Goal: Information Seeking & Learning: Learn about a topic

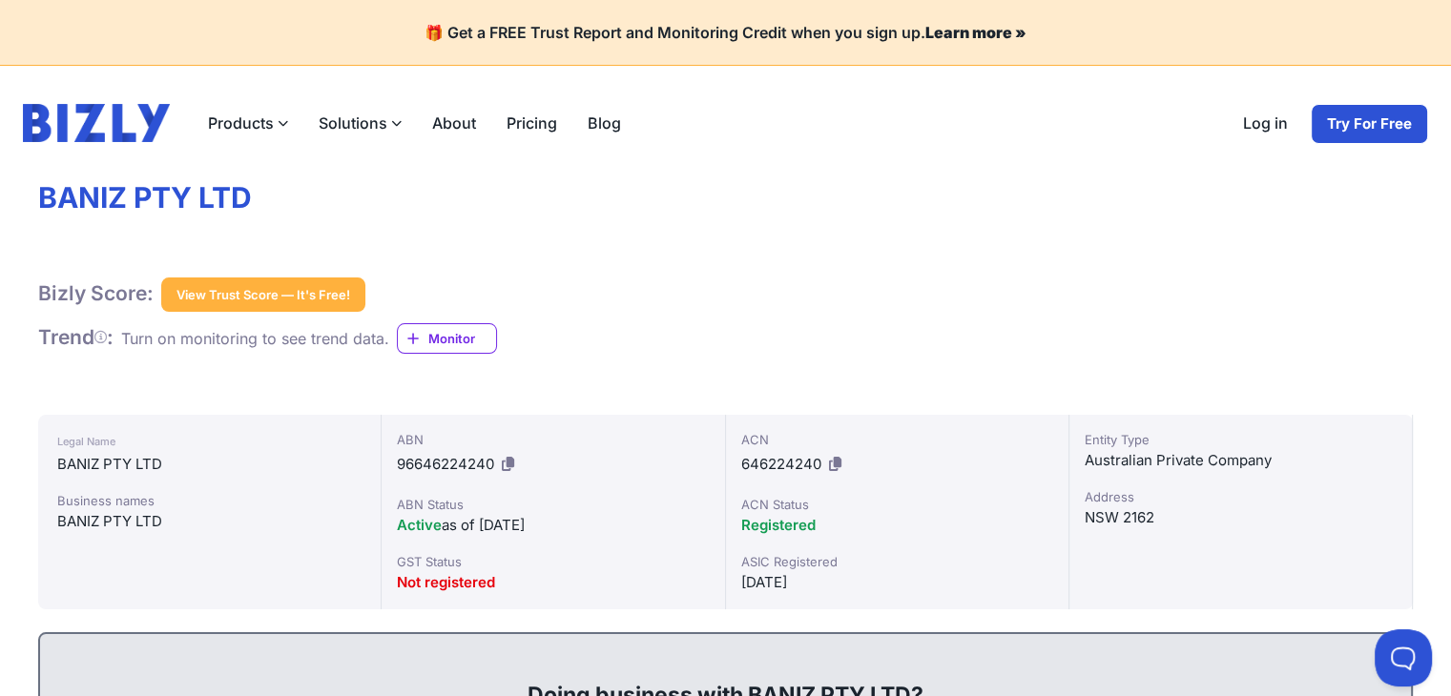
click at [263, 114] on label "Products" at bounding box center [248, 123] width 111 height 38
click at [0, 0] on input "Products" at bounding box center [0, 0] width 0 height 0
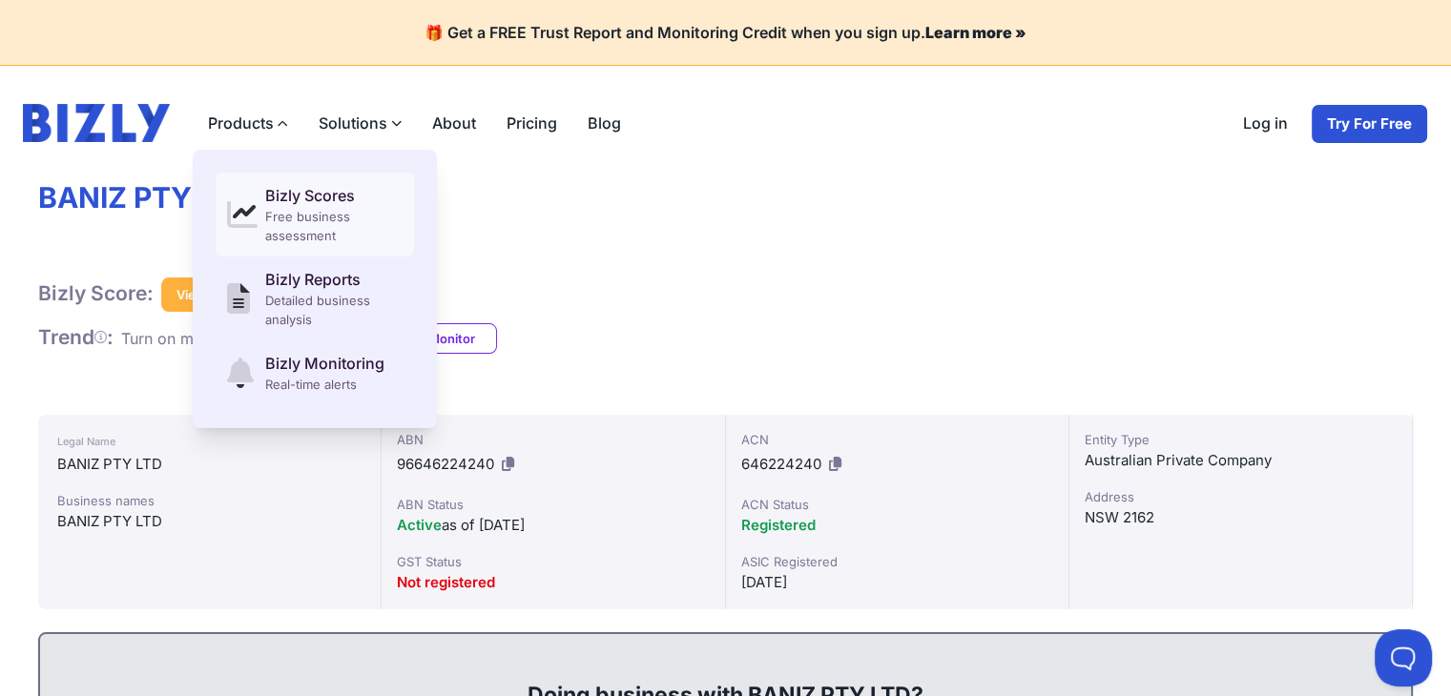
click at [300, 211] on div "Free business assessment" at bounding box center [333, 226] width 137 height 38
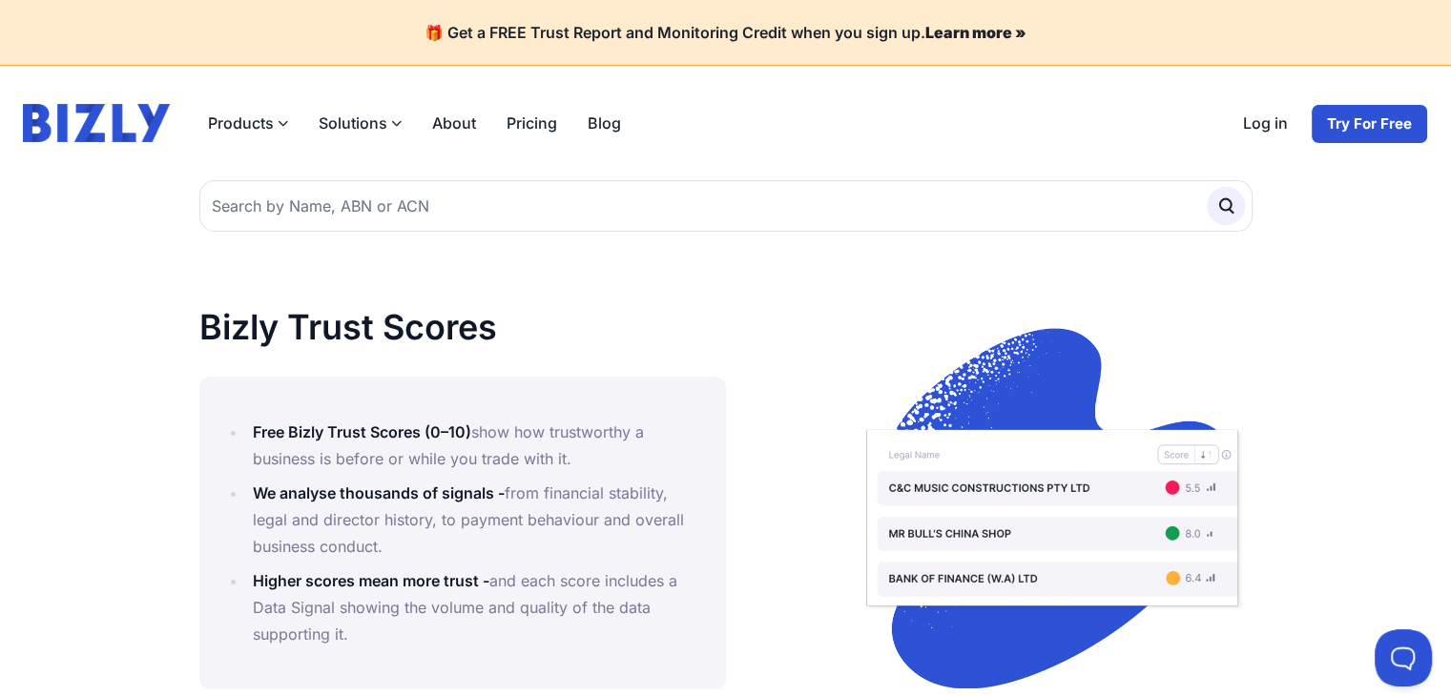
click at [221, 118] on label "Products" at bounding box center [248, 123] width 111 height 38
click at [0, 0] on input "Products" at bounding box center [0, 0] width 0 height 0
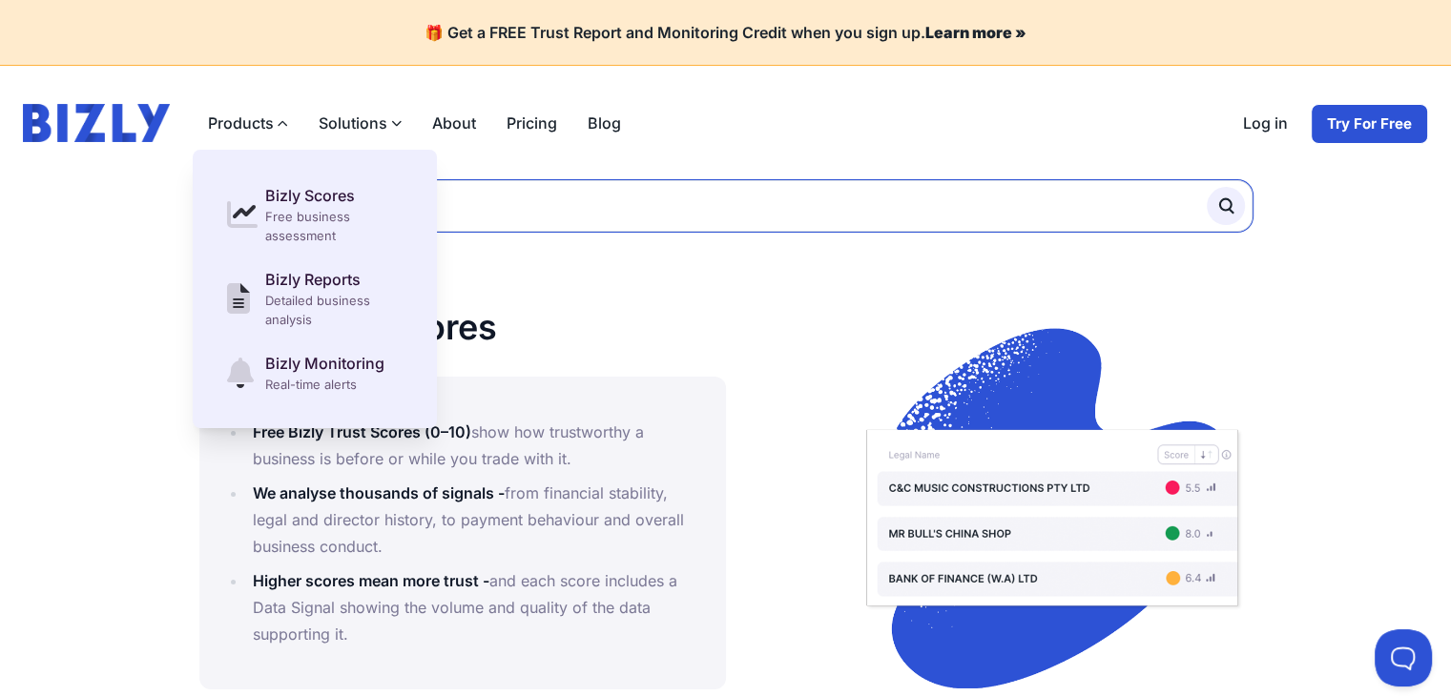
click at [574, 214] on input "text" at bounding box center [725, 205] width 1053 height 51
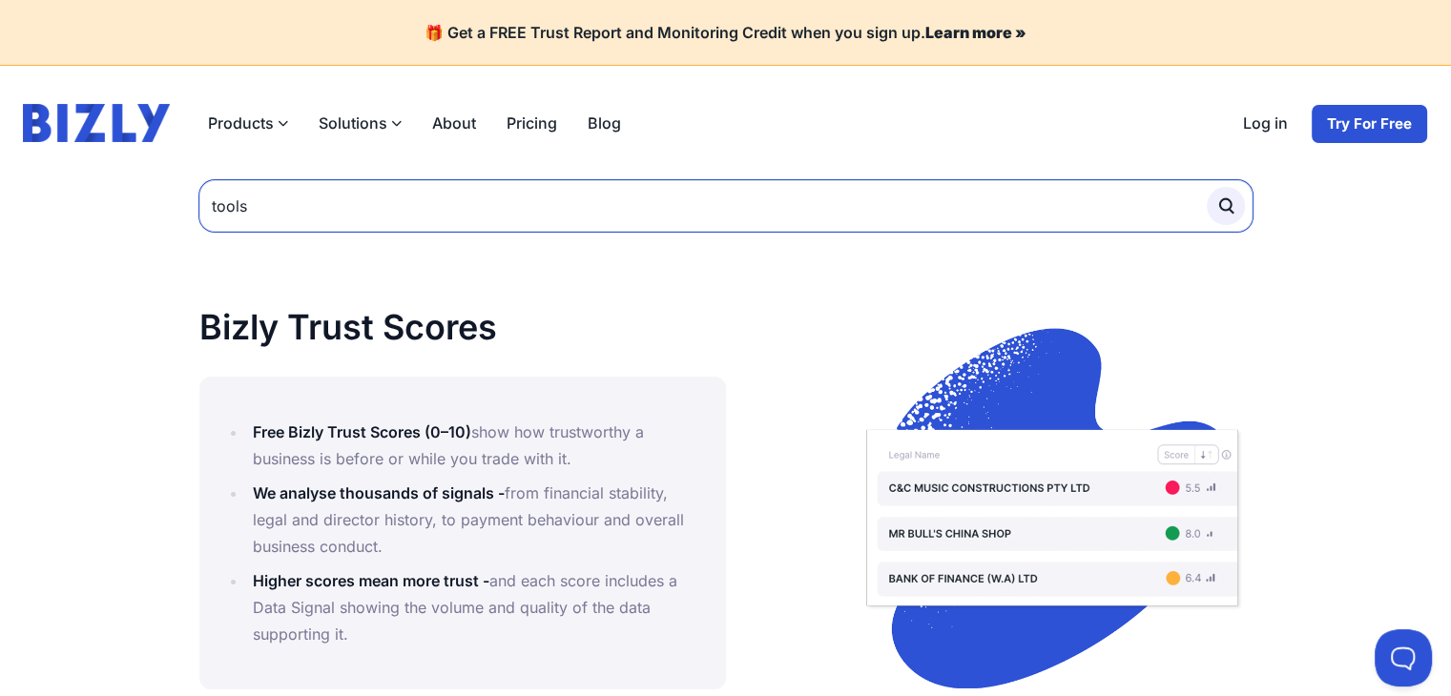
type input "tools"
click at [1206, 187] on button "submit" at bounding box center [1225, 206] width 38 height 38
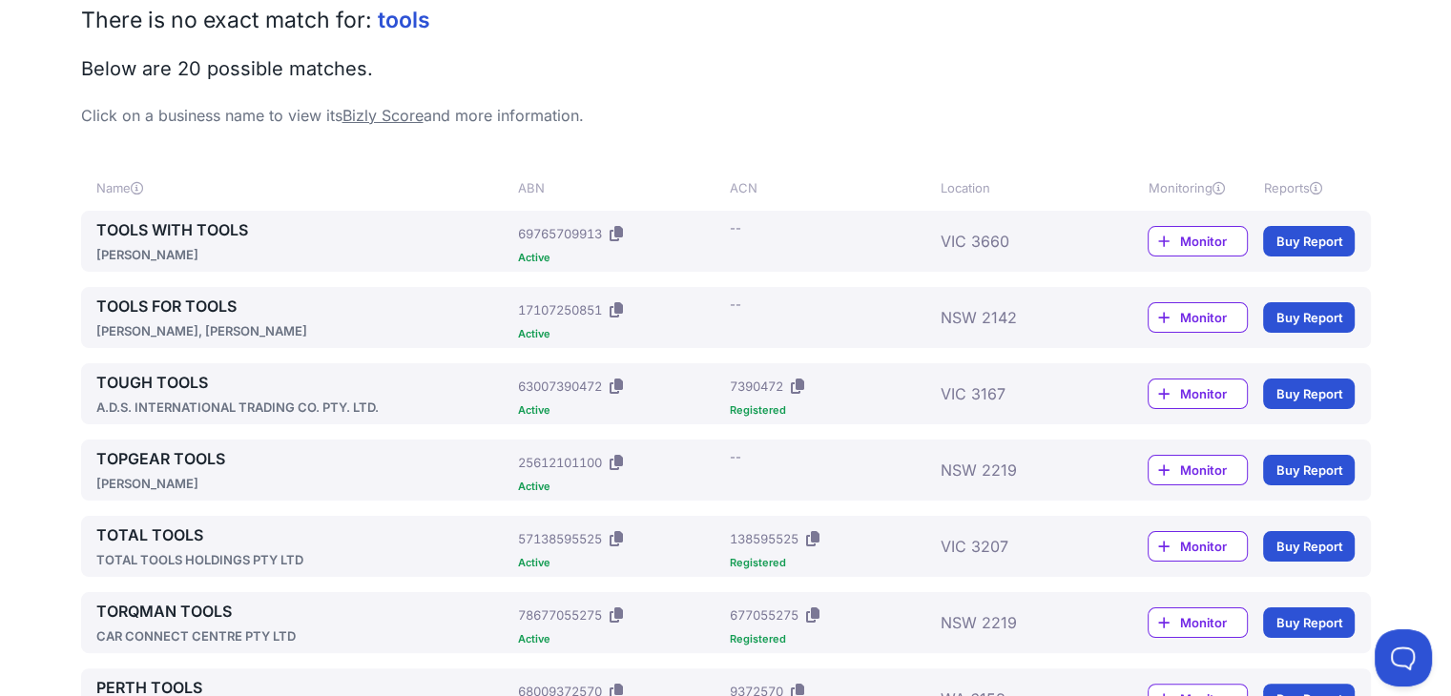
scroll to position [286, 0]
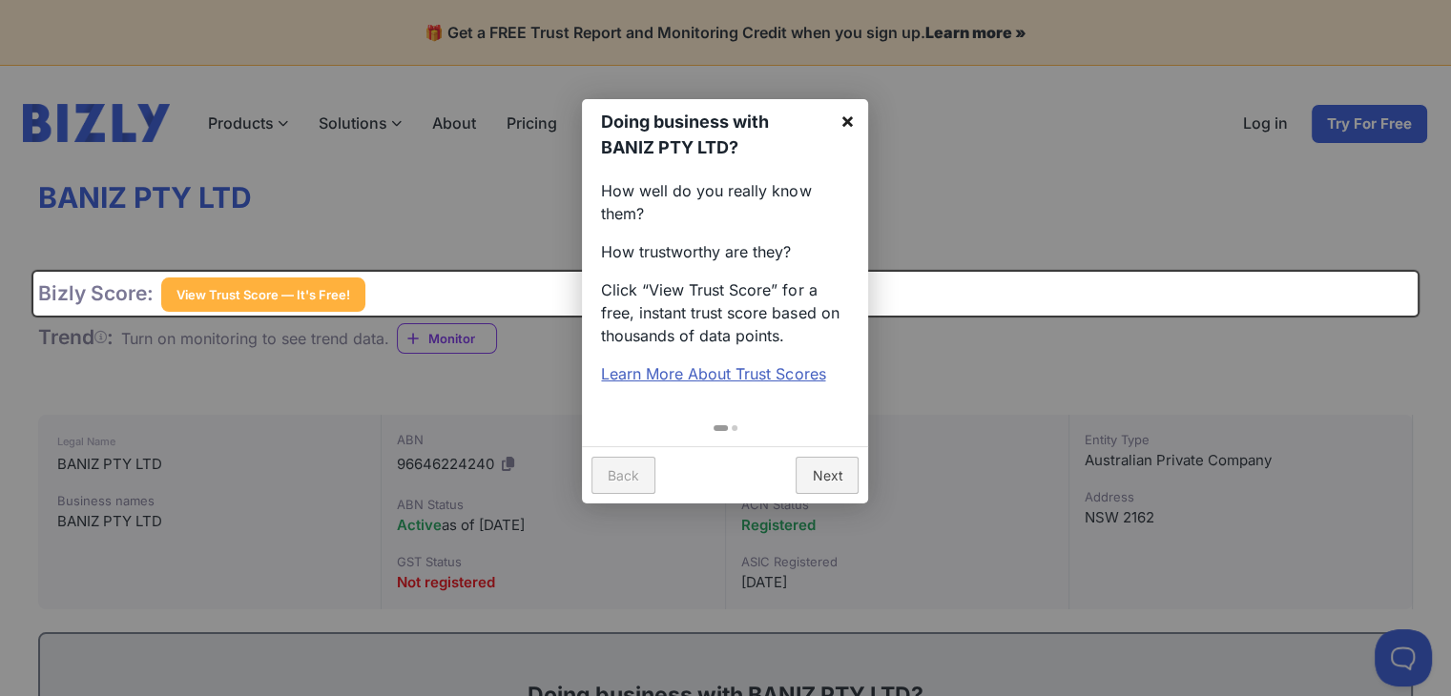
click at [845, 115] on link "×" at bounding box center [846, 120] width 43 height 43
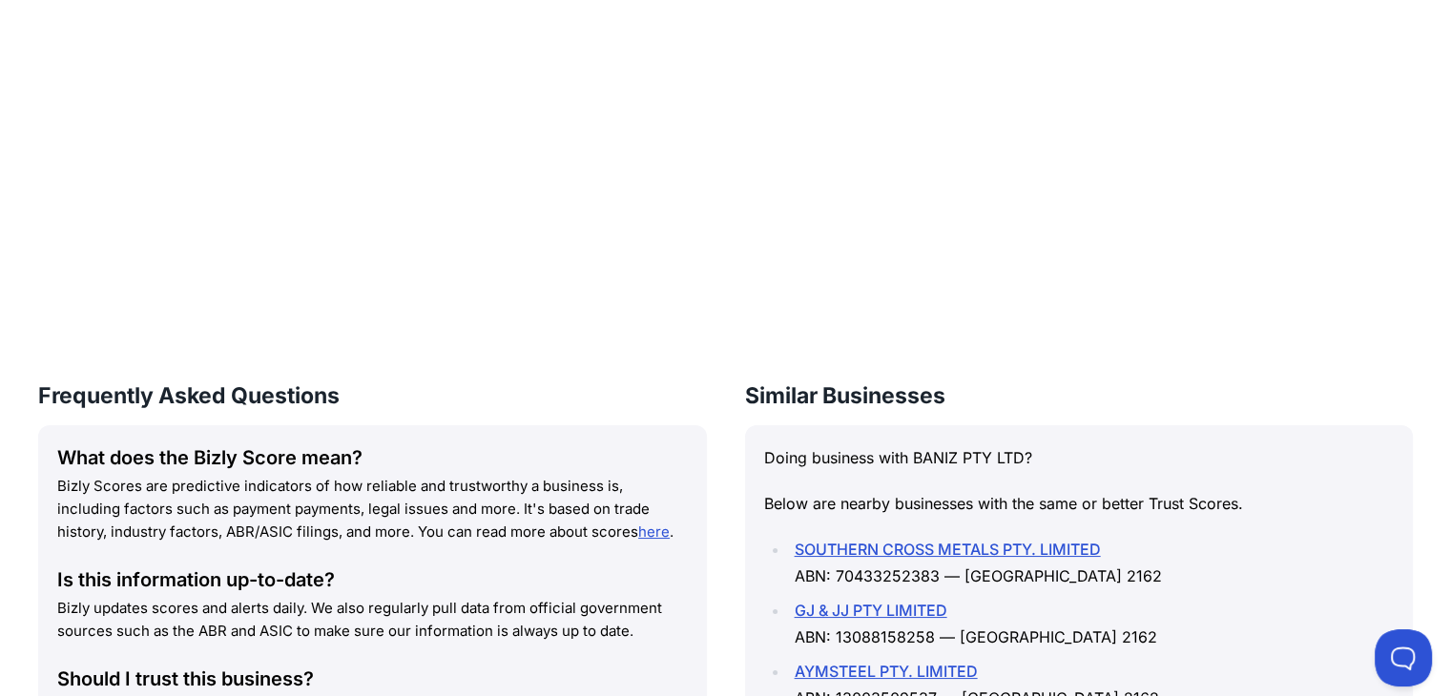
scroll to position [1986, 0]
